Goal: Transaction & Acquisition: Purchase product/service

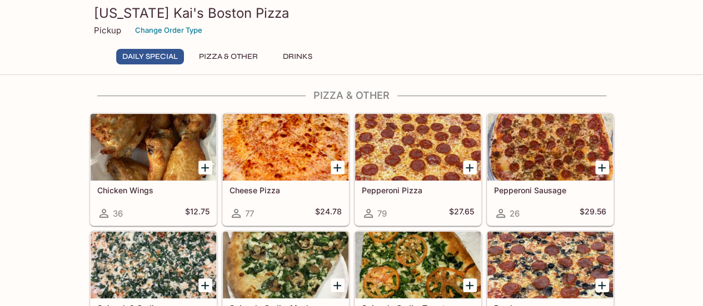
scroll to position [207, 0]
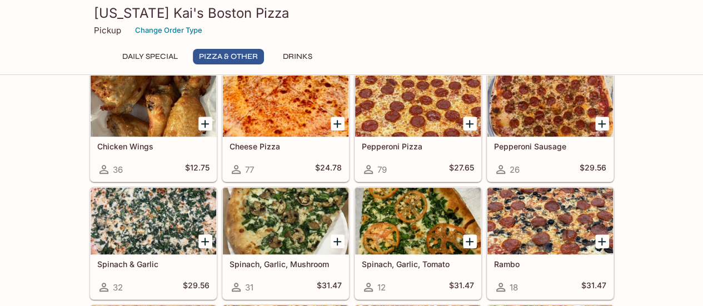
click at [470, 122] on icon "Add Pepperoni Pizza" at bounding box center [470, 124] width 8 height 8
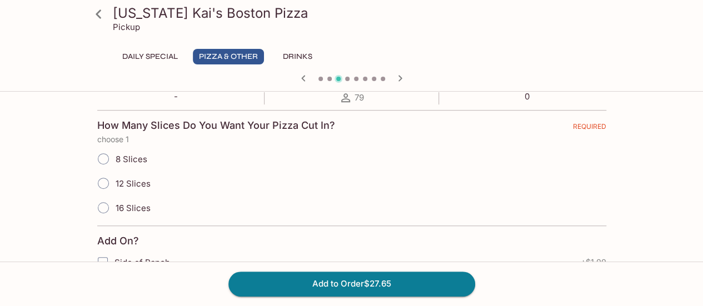
scroll to position [249, 0]
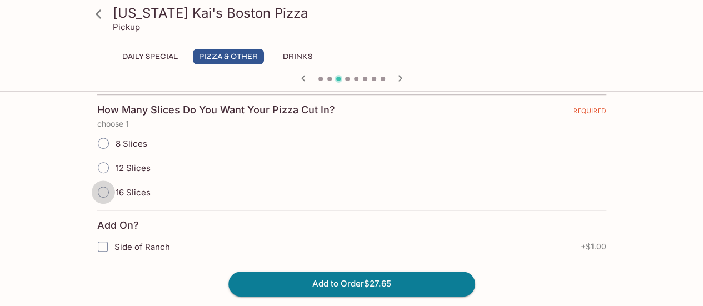
click at [103, 192] on input "16 Slices" at bounding box center [103, 192] width 23 height 23
radio input "true"
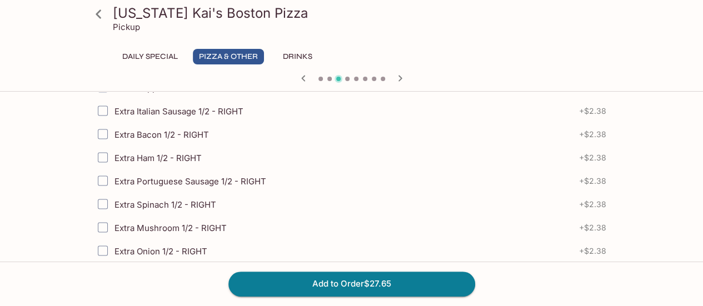
scroll to position [1002, 0]
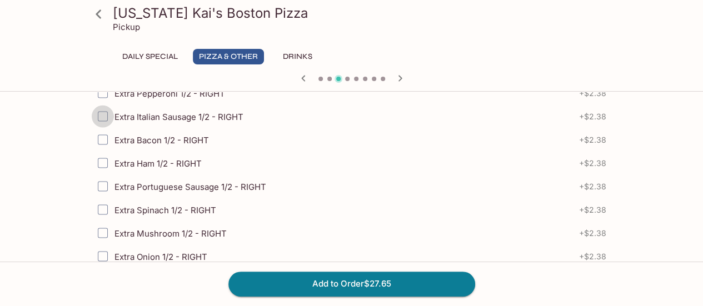
click at [98, 105] on input "Extra Italian Sausage 1/2 - RIGHT" at bounding box center [103, 116] width 22 height 22
checkbox input "true"
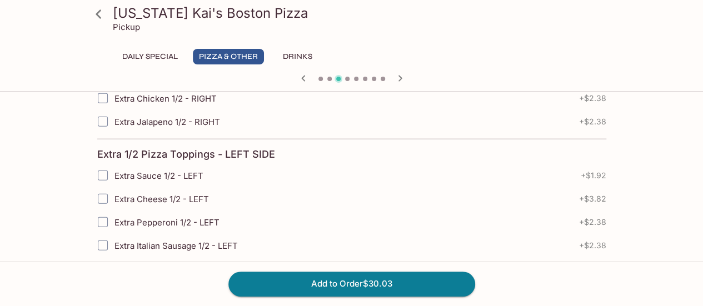
scroll to position [1300, 0]
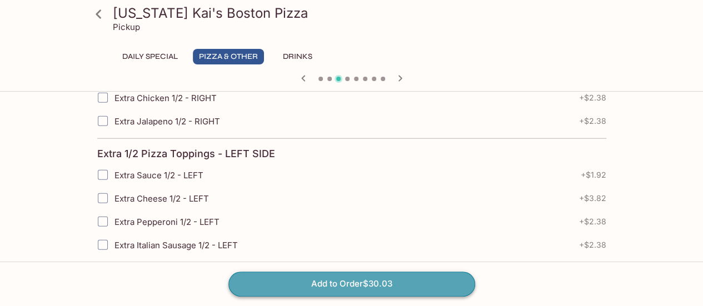
click at [373, 286] on button "Add to Order $30.03" at bounding box center [351, 284] width 247 height 24
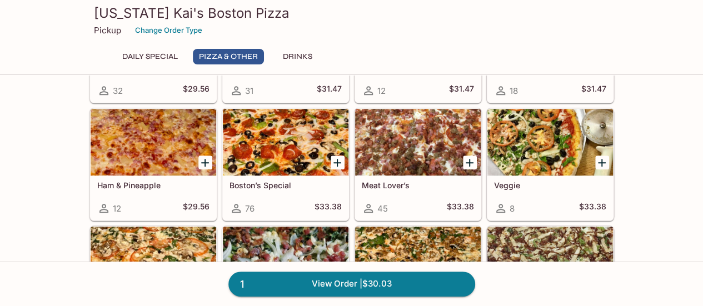
scroll to position [412, 0]
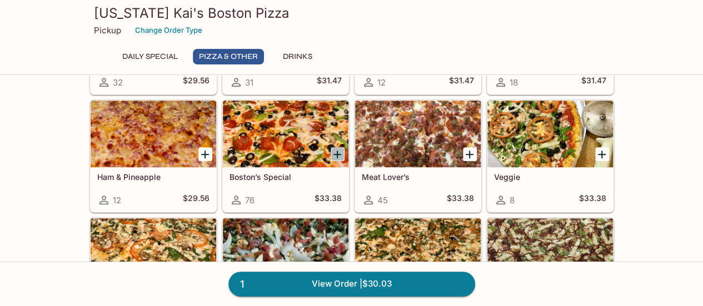
click at [336, 152] on icon "Add Boston’s Special" at bounding box center [337, 154] width 13 height 13
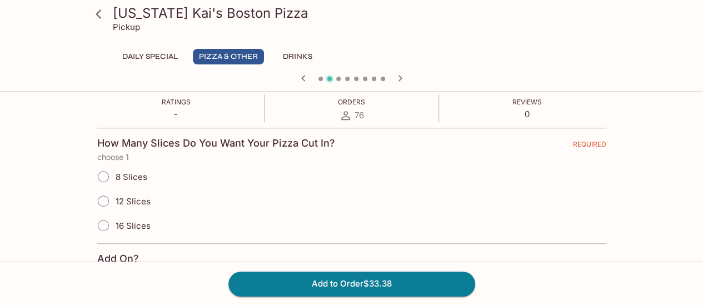
scroll to position [218, 0]
click at [105, 226] on input "16 Slices" at bounding box center [103, 223] width 23 height 23
radio input "true"
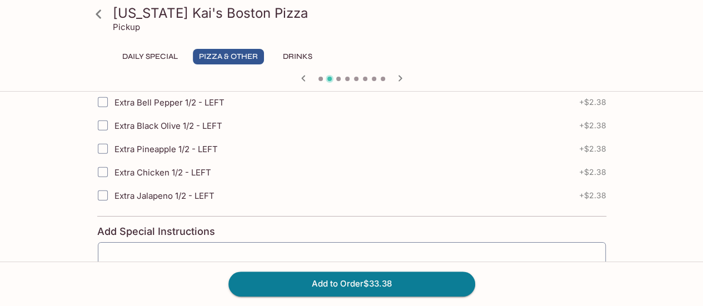
scroll to position [1730, 0]
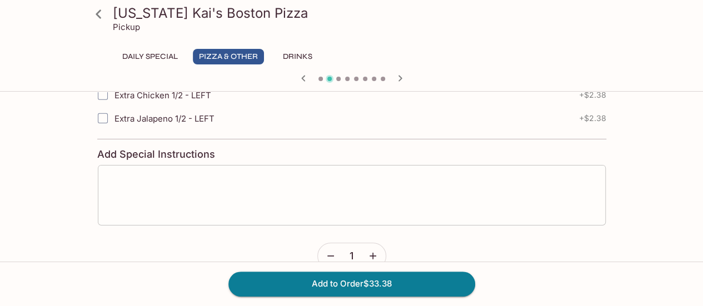
click at [187, 174] on textarea at bounding box center [352, 195] width 492 height 42
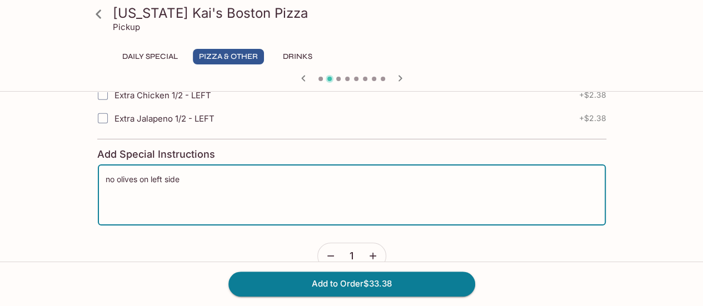
click at [134, 174] on textarea "no olives on left side" at bounding box center [352, 195] width 492 height 42
type textarea "no olives and mushroom on left side"
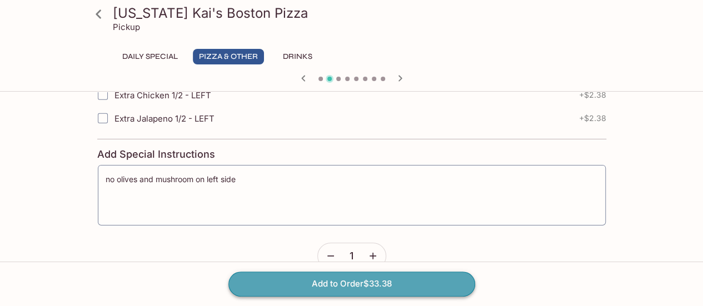
click at [363, 282] on button "Add to Order $33.38" at bounding box center [351, 284] width 247 height 24
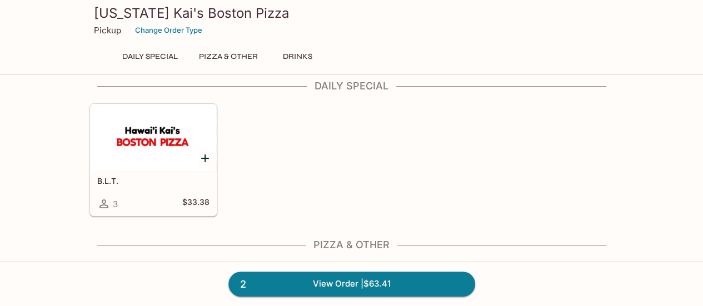
scroll to position [14, 0]
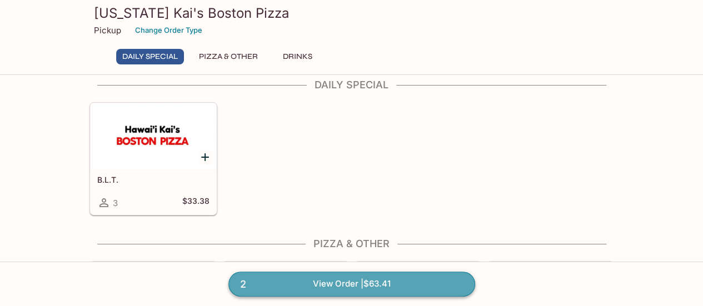
click at [363, 282] on link "2 View Order | $63.41" at bounding box center [351, 284] width 247 height 24
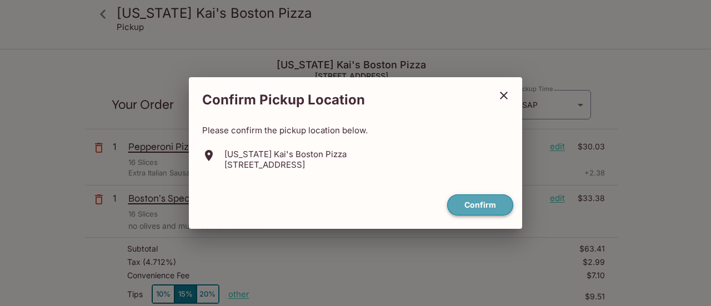
click at [488, 204] on button "Confirm" at bounding box center [480, 205] width 66 height 22
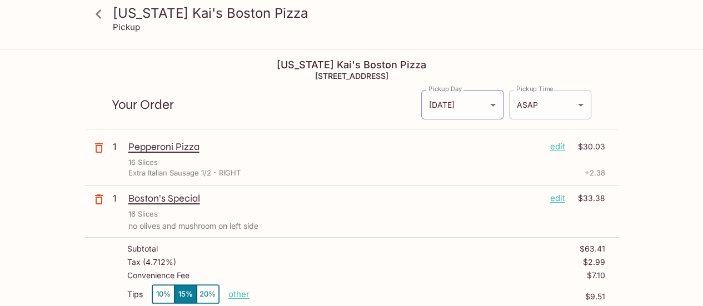
click at [528, 108] on body "[US_STATE] [PERSON_NAME]'s Boston Pizza Pickup [US_STATE] [PERSON_NAME]'s Bosto…" at bounding box center [351, 203] width 703 height 306
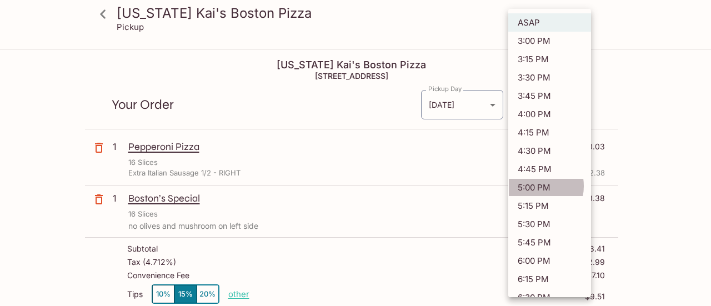
click at [530, 183] on li "5:00 PM" at bounding box center [549, 187] width 83 height 18
type input "[DATE]T03:00:01.000000Z"
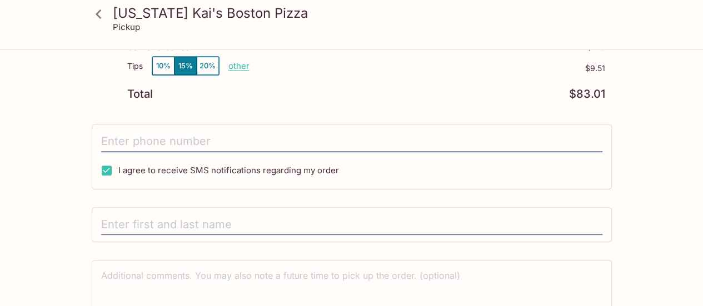
scroll to position [234, 0]
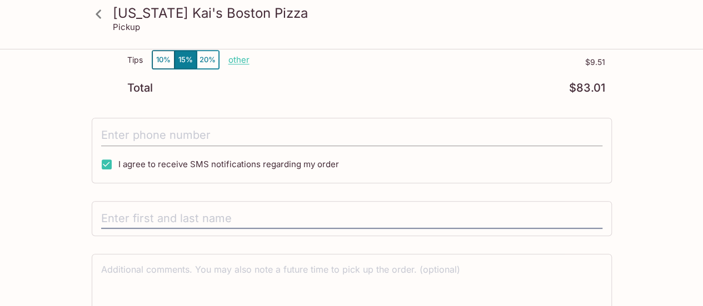
click at [203, 136] on input "tel" at bounding box center [351, 135] width 501 height 21
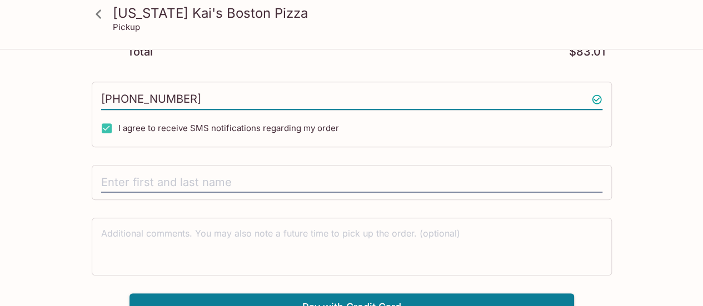
scroll to position [282, 0]
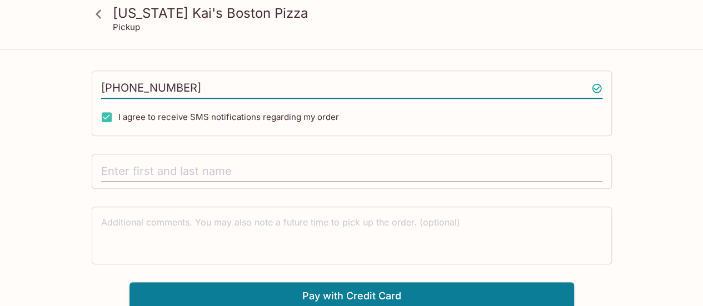
type input "[PHONE_NUMBER]"
click at [183, 169] on input "text" at bounding box center [351, 171] width 501 height 21
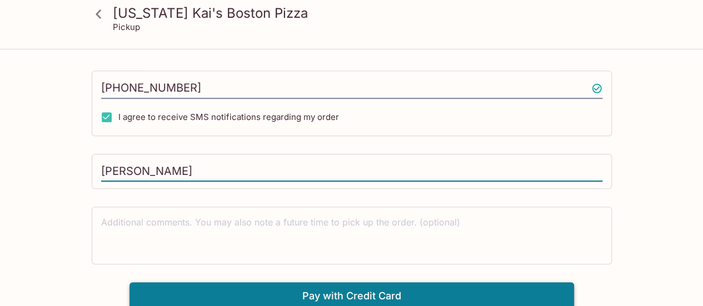
type input "[PERSON_NAME]"
click at [298, 293] on button "Pay with Credit Card" at bounding box center [351, 296] width 445 height 28
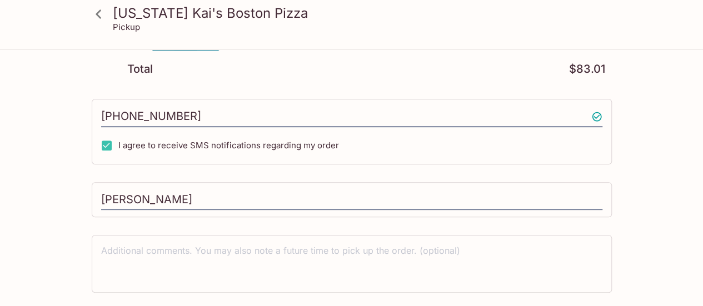
scroll to position [448, 0]
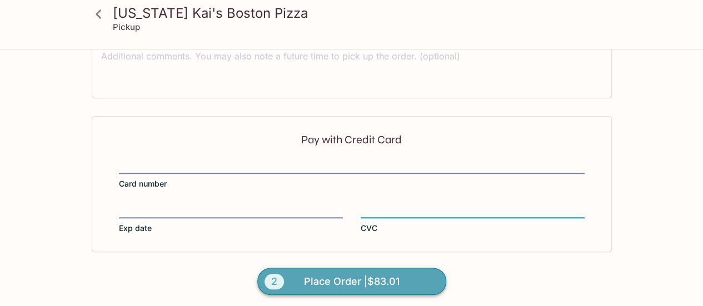
click at [347, 279] on span "Place Order | $83.01" at bounding box center [352, 282] width 96 height 18
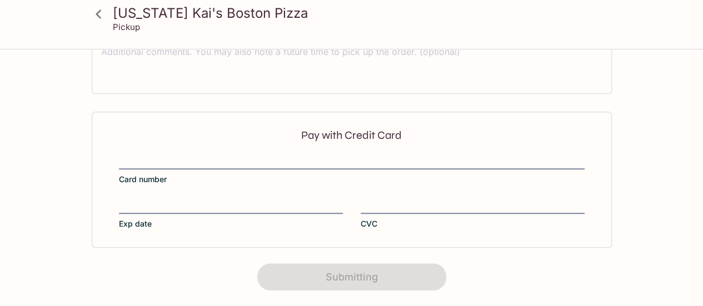
scroll to position [0, 0]
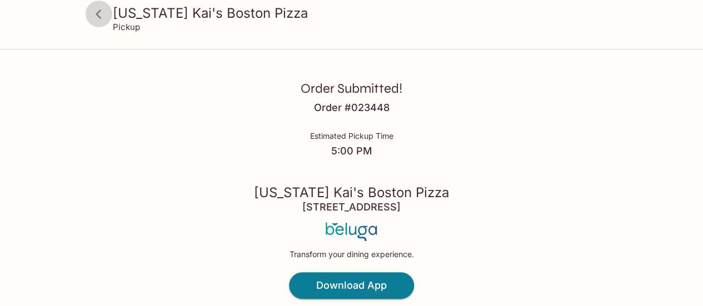
click at [98, 15] on icon at bounding box center [99, 13] width 6 height 9
